Goal: Check status: Check status

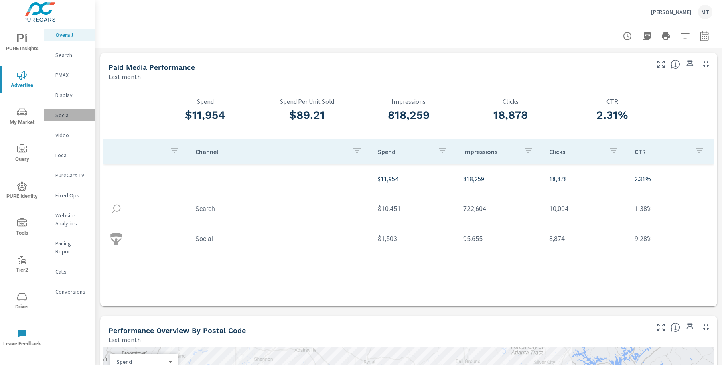
click at [59, 120] on div "Social" at bounding box center [69, 115] width 51 height 12
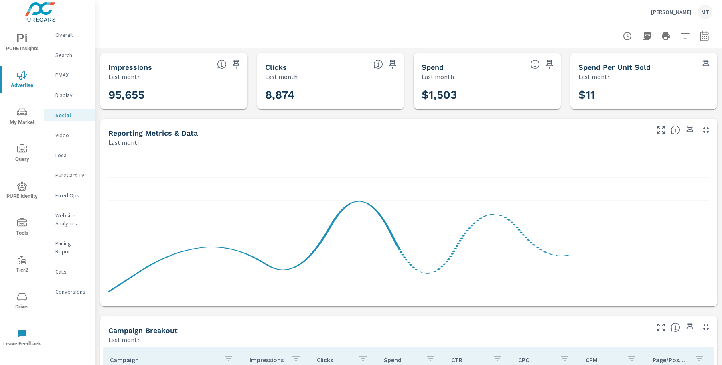
click at [706, 31] on icon "button" at bounding box center [704, 36] width 10 height 10
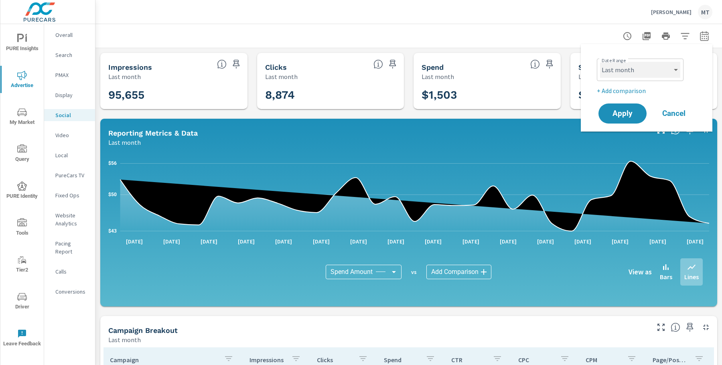
click at [642, 67] on select "Custom [DATE] Last week Last 7 days Last 14 days Last 30 days Last 45 days Last…" at bounding box center [640, 70] width 80 height 16
click at [626, 70] on select "Custom [DATE] Last week Last 7 days Last 14 days Last 30 days Last 45 days Last…" at bounding box center [640, 70] width 80 height 16
select select "custom"
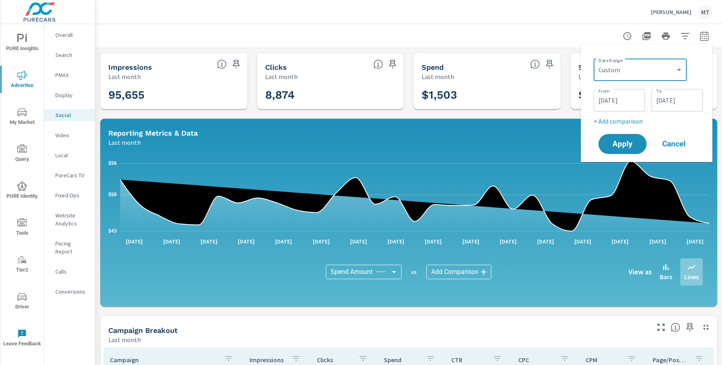
click at [662, 103] on input "[DATE]" at bounding box center [676, 100] width 45 height 16
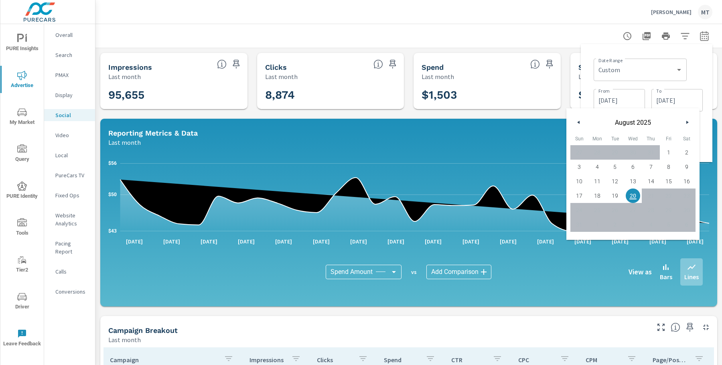
click at [618, 192] on span "19" at bounding box center [615, 195] width 18 height 10
type input "[DATE]"
click at [693, 75] on div "Date Range Custom [DATE] Last week Last 7 days Last 14 days Last 30 days Last 4…" at bounding box center [647, 68] width 109 height 27
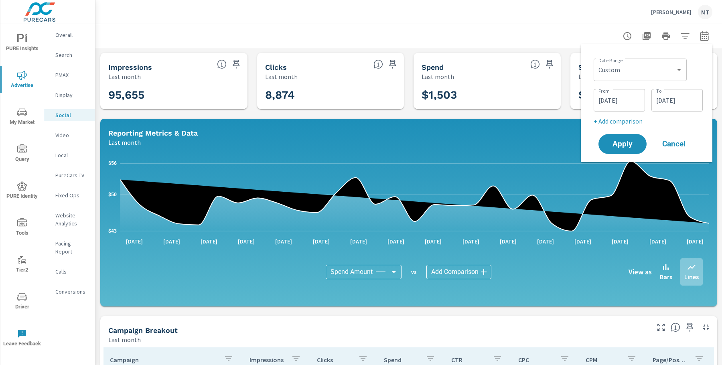
click at [625, 121] on p "+ Add comparison" at bounding box center [647, 121] width 109 height 10
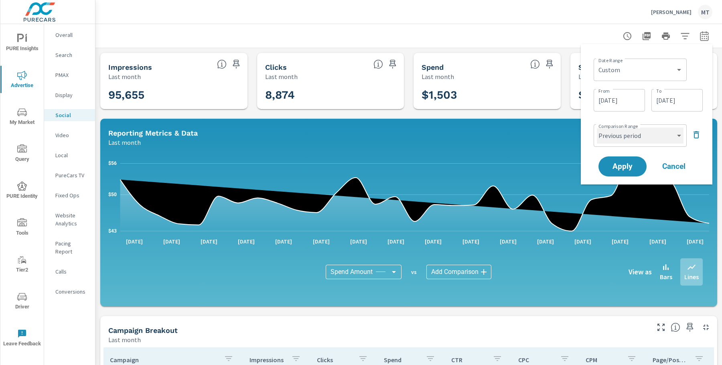
click at [616, 138] on select "Custom Previous period Previous month Previous year" at bounding box center [640, 135] width 87 height 16
select select "Previous month"
click at [612, 166] on span "Apply" at bounding box center [622, 167] width 33 height 8
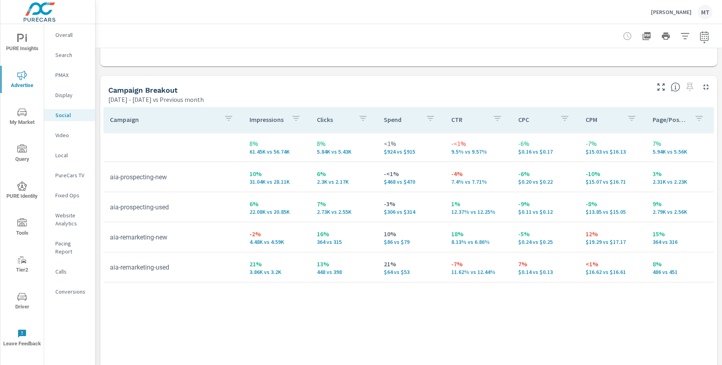
scroll to position [370, 0]
